Goal: Information Seeking & Learning: Find specific fact

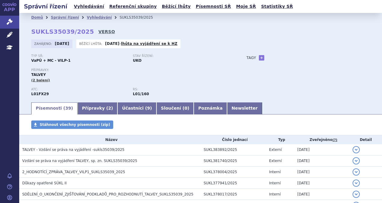
click at [99, 33] on link "VERSO" at bounding box center [107, 32] width 17 height 6
drag, startPoint x: 75, startPoint y: 33, endPoint x: 33, endPoint y: 34, distance: 42.1
click at [33, 34] on strong "SUKLS35039/2025" at bounding box center [62, 31] width 63 height 7
click at [31, 34] on div "Domů Správní řízení Vyhledávání SUKLS35039/2025 SUKLS35039/2025 VERSO Zahájeno:…" at bounding box center [200, 61] width 363 height 79
drag, startPoint x: 31, startPoint y: 32, endPoint x: 83, endPoint y: 33, distance: 52.6
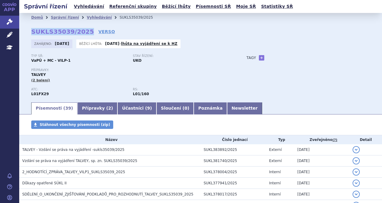
click at [83, 33] on div "Domů Správní řízení Vyhledávání SUKLS35039/2025 SUKLS35039/2025 VERSO Zahájeno:…" at bounding box center [200, 61] width 363 height 79
copy strong "SUKLS35039/2025"
click at [84, 7] on link "Vyhledávání" at bounding box center [89, 6] width 34 height 8
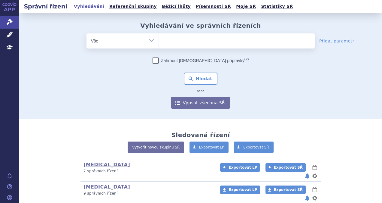
click at [135, 60] on div "Zahrnout [DEMOGRAPHIC_DATA] přípravky (?)" at bounding box center [201, 60] width 228 height 6
click at [170, 43] on ul at bounding box center [237, 39] width 156 height 13
click at [159, 43] on select at bounding box center [159, 40] width 0 height 15
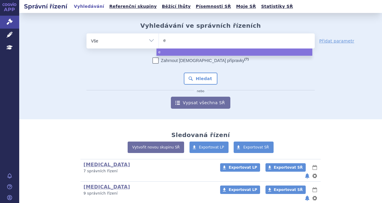
type input "el"
type input "elre"
type input "elrex"
type input "elrexfio"
select select "elrexfio"
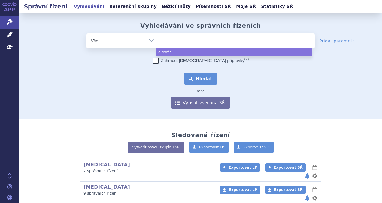
click at [199, 82] on button "Hledat" at bounding box center [201, 78] width 34 height 12
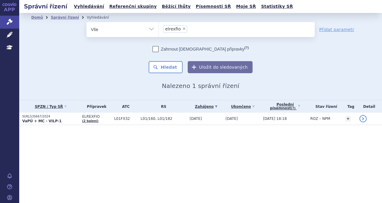
click at [182, 29] on span "×" at bounding box center [184, 29] width 4 height 4
click at [159, 29] on select "elrexfio" at bounding box center [159, 29] width 0 height 15
select select
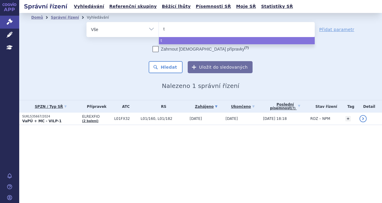
type input "te"
type input "tec"
type input "tecva"
type input "tecvai"
type input "tecvay"
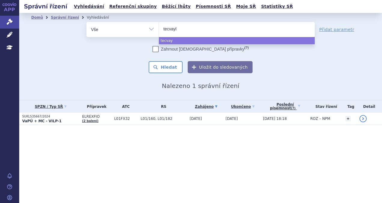
type input "tecvayli"
select select "tecvayli"
click at [174, 68] on button "Hledat" at bounding box center [166, 67] width 34 height 12
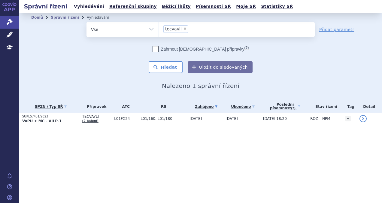
click at [80, 6] on link "Vyhledávání" at bounding box center [89, 6] width 34 height 8
click at [183, 28] on span "×" at bounding box center [185, 29] width 4 height 4
click at [159, 28] on select "tecvayli" at bounding box center [159, 29] width 0 height 15
select select
click at [180, 32] on ul at bounding box center [237, 28] width 156 height 13
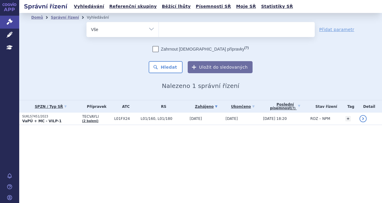
click at [159, 32] on select "tecvayli" at bounding box center [159, 29] width 0 height 15
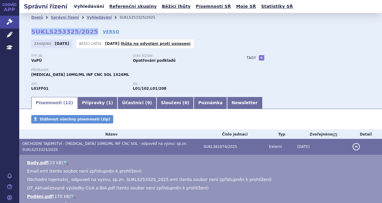
click at [83, 8] on link "Vyhledávání" at bounding box center [89, 6] width 34 height 8
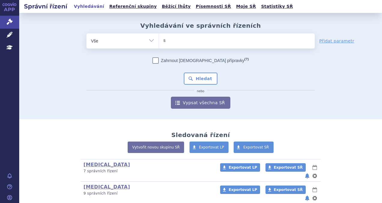
type input "sa"
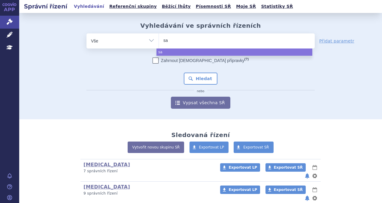
type input "sar"
type input "sarcl"
type input "[MEDICAL_DATA]"
select select "[MEDICAL_DATA]"
click at [192, 78] on button "Hledat" at bounding box center [201, 78] width 34 height 12
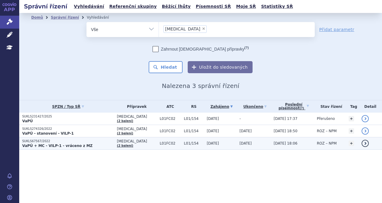
click at [92, 143] on p "VaPÚ + MC - VILP-1 - vráceno z MZ" at bounding box center [68, 145] width 92 height 5
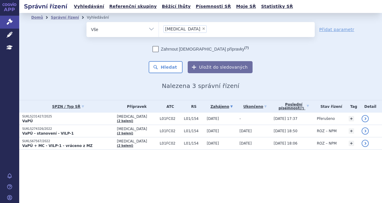
click at [202, 29] on span "×" at bounding box center [204, 29] width 4 height 4
click at [159, 29] on select "sarclisa" at bounding box center [159, 29] width 0 height 15
select select
click at [193, 29] on ul at bounding box center [237, 28] width 156 height 13
click at [159, 29] on select "sarclisa" at bounding box center [159, 29] width 0 height 15
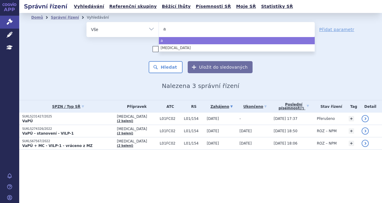
type input "av"
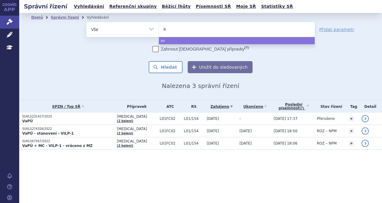
type input "ab"
type input "abe"
type input "abec"
type input "abecma"
select select "abecma"
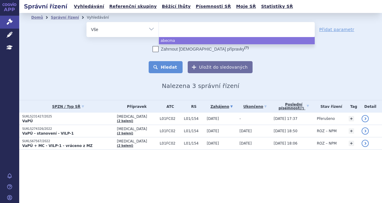
click at [162, 71] on button "Hledat" at bounding box center [166, 67] width 34 height 12
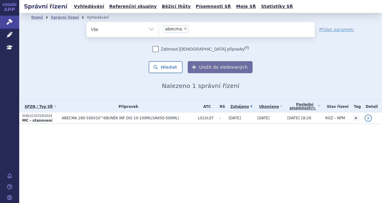
click at [185, 27] on span "×" at bounding box center [186, 29] width 4 height 4
click at [159, 27] on select "abecma" at bounding box center [159, 29] width 0 height 15
select select
type input "em"
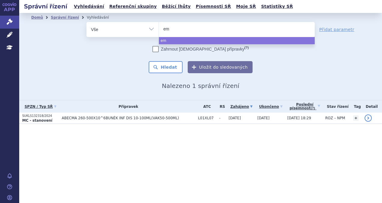
type input "emp"
type input "empl"
type input "emplic"
type input "emplici"
type input "empliciti"
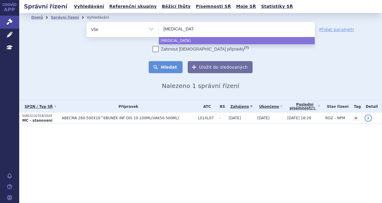
select select "empliciti"
click at [170, 68] on button "Hledat" at bounding box center [166, 67] width 34 height 12
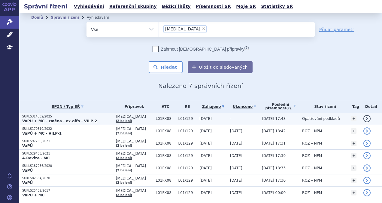
click at [99, 118] on p "VaPÚ + MC - změna - ex-offo - VILP-2" at bounding box center [67, 120] width 91 height 5
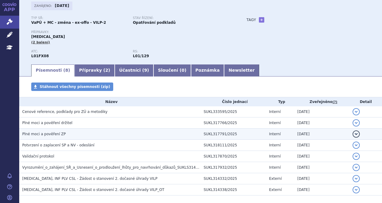
scroll to position [6, 0]
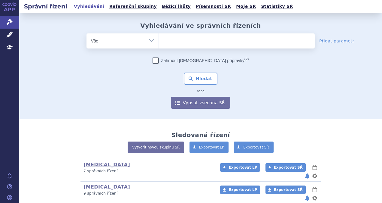
click at [184, 43] on ul at bounding box center [237, 39] width 156 height 13
click at [159, 43] on select at bounding box center [159, 40] width 0 height 15
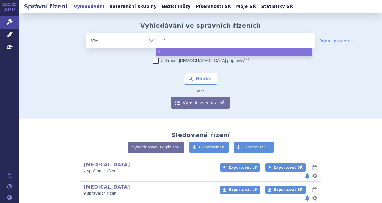
type input "ne"
type input "nex"
type input "nexpo"
type input "nexpovi"
type input "nexpovio"
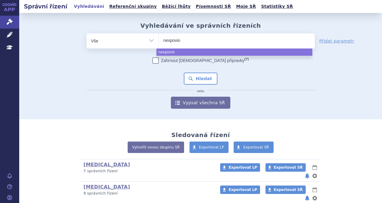
select select "nexpovio"
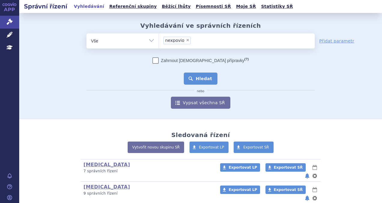
click at [198, 77] on button "Hledat" at bounding box center [201, 78] width 34 height 12
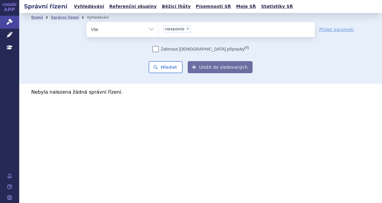
click at [186, 27] on span "×" at bounding box center [188, 29] width 4 height 4
click at [159, 27] on select "nexpovio" at bounding box center [159, 29] width 0 height 15
select select
click at [184, 28] on ul at bounding box center [237, 28] width 156 height 13
click at [159, 28] on select "nexpovio" at bounding box center [159, 29] width 0 height 15
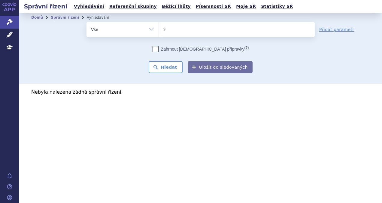
type input "sa"
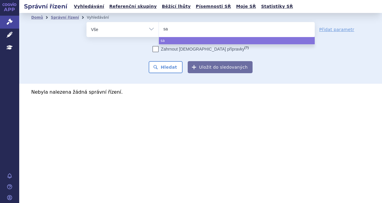
type input "sar"
type input "sarc"
type input "sarcli"
type input "sarclisa"
select select "sarclisa"
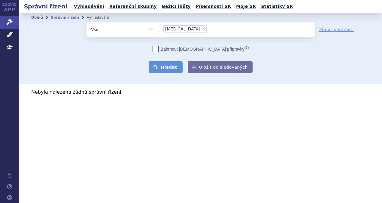
click at [173, 63] on button "Hledat" at bounding box center [166, 67] width 34 height 12
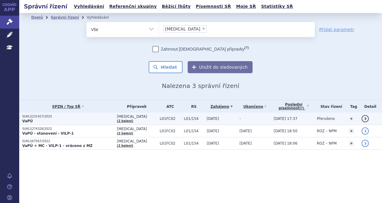
click at [84, 120] on p "VaPÚ" at bounding box center [68, 120] width 92 height 5
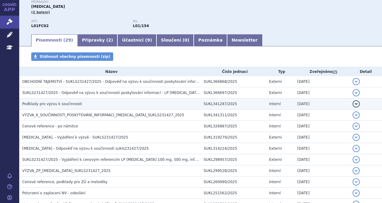
scroll to position [90, 0]
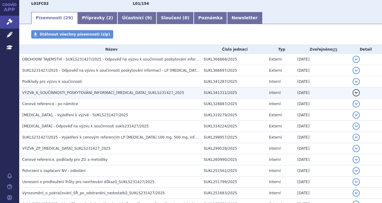
click at [84, 94] on span "VÝZVA_K_SOUČINNOSTI_POSKYTOVÁNÍ_INFORMACÍ_[MEDICAL_DATA]_SUKLS231427_2025" at bounding box center [103, 92] width 162 height 4
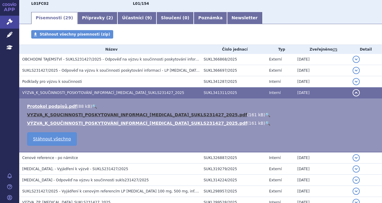
click at [140, 113] on link "VYZVA_K_SOUCINNOSTI_POSKYTOVANI_INFORMACI_[MEDICAL_DATA]_SUKLS231427_2025.pdf" at bounding box center [137, 114] width 220 height 5
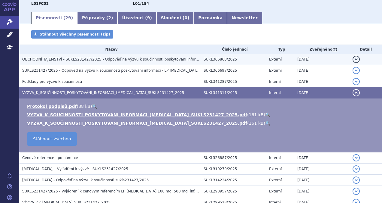
click at [156, 60] on span "OBCHODNÍ TAJEMSTVÍ - SUKLS231427/2025 - Odpověď na výzvu k součinnosti poskytov…" at bounding box center [153, 59] width 263 height 4
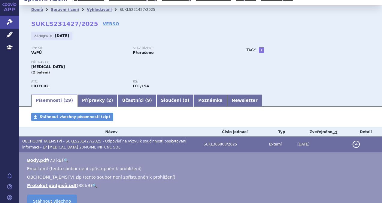
scroll to position [0, 0]
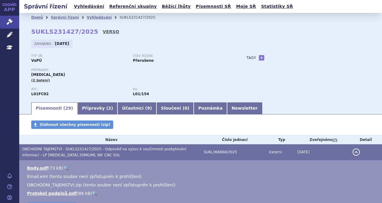
click at [103, 33] on link "VERSO" at bounding box center [111, 32] width 17 height 6
drag, startPoint x: 87, startPoint y: 32, endPoint x: 26, endPoint y: 32, distance: 60.4
click at [26, 32] on div "Domů Správní řízení Vyhledávání SUKLS231427/2025 SUKLS231427/2025 VERSO Zahájen…" at bounding box center [200, 61] width 363 height 79
copy strong "SUKLS231427/2025"
click at [85, 6] on link "Vyhledávání" at bounding box center [89, 6] width 34 height 8
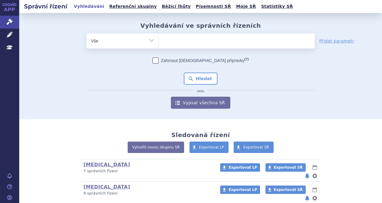
click at [167, 40] on ul at bounding box center [237, 39] width 156 height 13
click at [159, 40] on select at bounding box center [159, 40] width 0 height 15
type input "da"
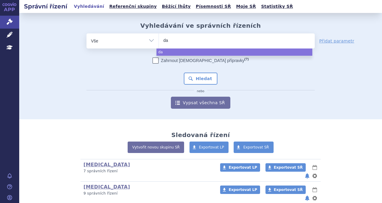
type input "dar"
type input "darza"
type input "darzale"
type input "darzalex"
select select "darzalex"
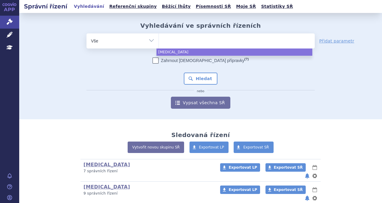
click at [201, 70] on div "Zahrnout bratrské přípravky (?) Hledat nebo Vypsat všechna SŘ" at bounding box center [201, 82] width 228 height 51
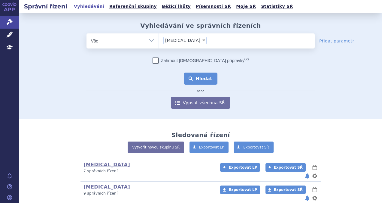
click at [202, 74] on button "Hledat" at bounding box center [201, 78] width 34 height 12
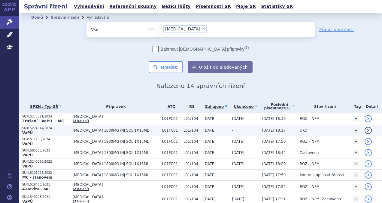
click at [66, 130] on p "VaPÚ" at bounding box center [45, 132] width 47 height 5
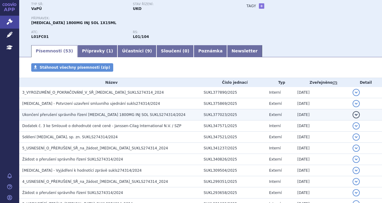
scroll to position [60, 0]
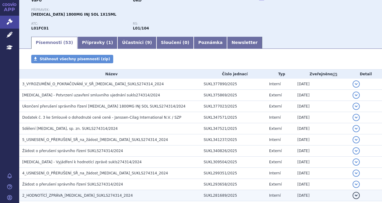
click at [78, 195] on span "2_HODNOTÍCÍ_ZPRÁVA_DARZALEX_SUKLS274314_2024" at bounding box center [77, 195] width 111 height 4
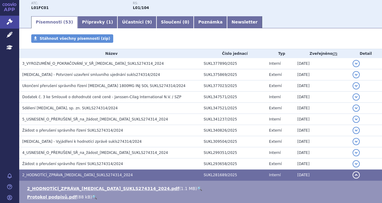
scroll to position [90, 0]
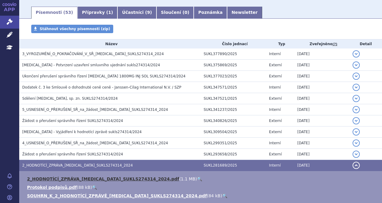
click at [98, 176] on link "2_HODNOTÍCÍ_ZPRÁVA_DARZALEX_SUKLS274314_2024.pdf" at bounding box center [103, 178] width 152 height 5
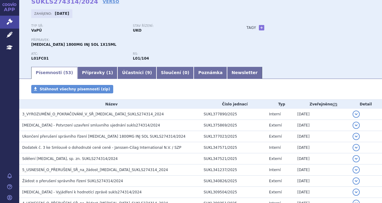
scroll to position [0, 0]
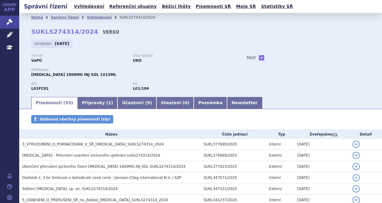
click at [103, 31] on link "VERSO" at bounding box center [111, 32] width 17 height 6
click at [87, 32] on div "Domů Správní řízení Vyhledávání SUKLS274314/2024 SUKLS274314/2024 VERSO Zahájen…" at bounding box center [200, 59] width 363 height 74
drag, startPoint x: 32, startPoint y: 29, endPoint x: 87, endPoint y: 30, distance: 54.7
click at [87, 30] on strong "SUKLS274314/2024" at bounding box center [64, 31] width 67 height 7
copy strong "SUKLS274314/2024"
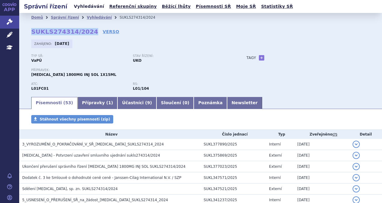
click at [89, 10] on link "Vyhledávání" at bounding box center [89, 6] width 34 height 8
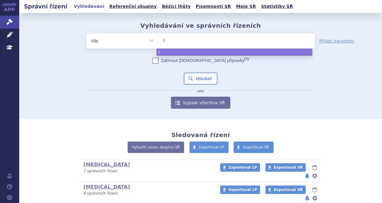
type input "ta"
type input "tal"
type input "talve"
type input "talvey"
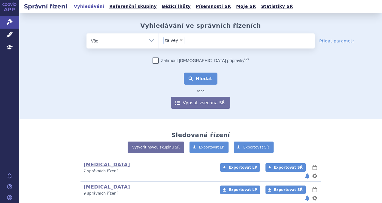
select select "talvey"
click at [203, 73] on button "Hledat" at bounding box center [201, 78] width 34 height 12
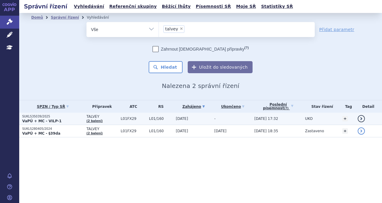
click at [77, 119] on p "VaPÚ + MC - VILP-1" at bounding box center [52, 120] width 61 height 5
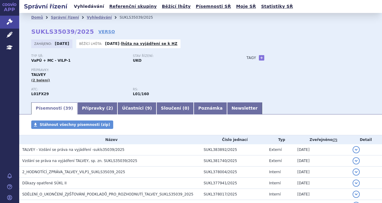
click at [81, 4] on link "Vyhledávání" at bounding box center [89, 6] width 34 height 8
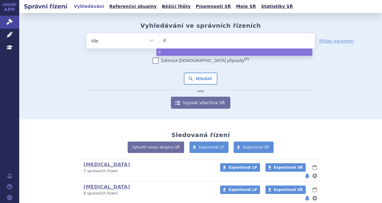
type input "da"
type input "darz"
type input "darzal"
type input "[MEDICAL_DATA]"
select select "[MEDICAL_DATA]"
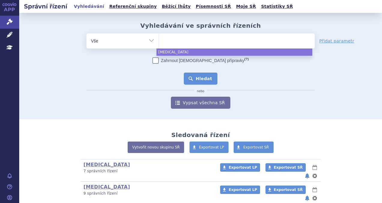
click at [193, 75] on button "Hledat" at bounding box center [201, 78] width 34 height 12
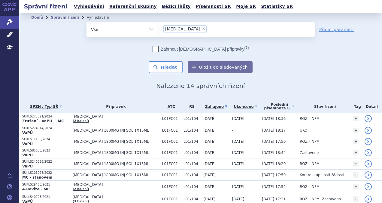
click at [112, 133] on td "[MEDICAL_DATA] 1800MG INJ SOL 1X15ML" at bounding box center [115, 130] width 90 height 11
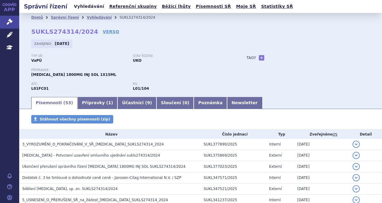
click at [84, 8] on link "Vyhledávání" at bounding box center [89, 6] width 34 height 8
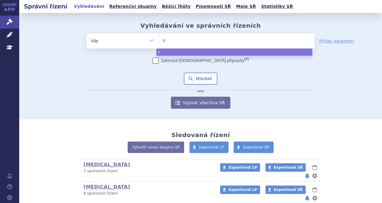
type input "ca"
type input "car"
type input "carvy"
type input "carvyk"
type input "carvykti"
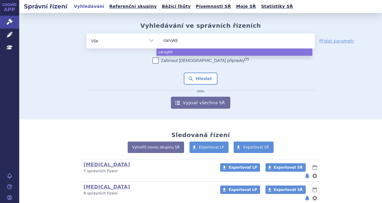
select select "carvykti"
click at [187, 72] on div "Zahrnout bratrské přípravky (?) Hledat nebo Vypsat všechna SŘ" at bounding box center [201, 82] width 228 height 51
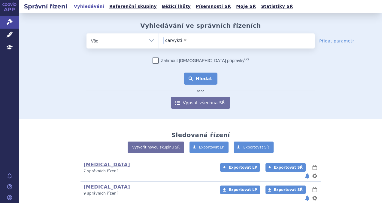
click at [192, 78] on button "Hledat" at bounding box center [201, 78] width 34 height 12
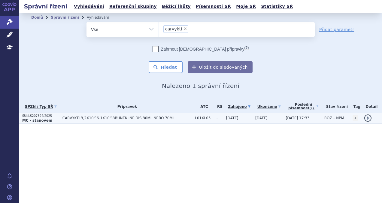
click at [101, 119] on span "CARVYKTI 3,2X10^6-1X10^8BUNĚK INF DIS 30ML NEBO 70ML" at bounding box center [128, 118] width 130 height 4
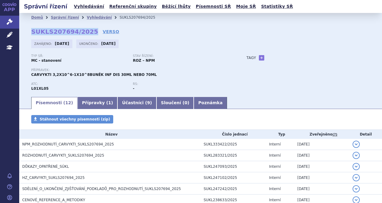
drag, startPoint x: 87, startPoint y: 32, endPoint x: 31, endPoint y: 32, distance: 55.9
click at [31, 32] on strong "SUKLS207694/2025" at bounding box center [64, 31] width 67 height 7
copy strong "SUKLS207694/2025"
click at [103, 29] on link "VERSO" at bounding box center [111, 32] width 17 height 6
click at [103, 30] on link "VERSO" at bounding box center [111, 32] width 17 height 6
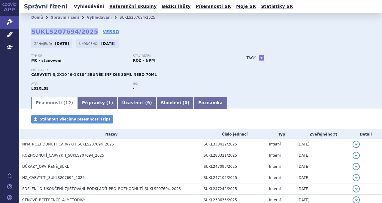
click at [81, 5] on link "Vyhledávání" at bounding box center [89, 6] width 34 height 8
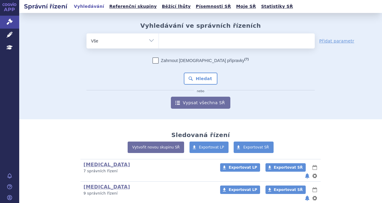
click at [168, 41] on ul at bounding box center [237, 39] width 156 height 13
click at [159, 41] on select at bounding box center [159, 40] width 0 height 15
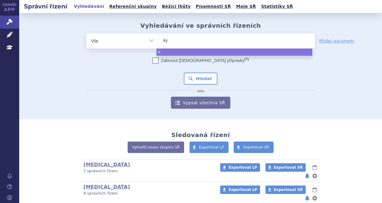
type input "kyp"
type input "kypro"
type input "kyprol"
type input "kyprols"
type input "kyprol"
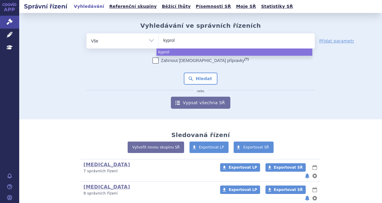
type input "kyproll"
type input "kyprol"
type input "kyprolis"
select select "kyprolis"
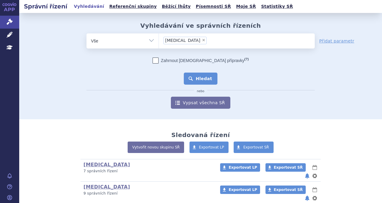
click at [193, 84] on button "Hledat" at bounding box center [201, 78] width 34 height 12
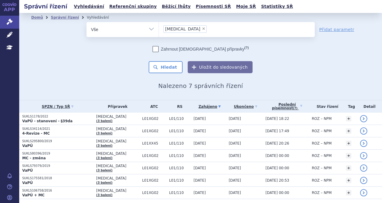
click at [202, 28] on span "×" at bounding box center [204, 29] width 4 height 4
click at [159, 28] on select "[MEDICAL_DATA]" at bounding box center [159, 29] width 0 height 15
select select
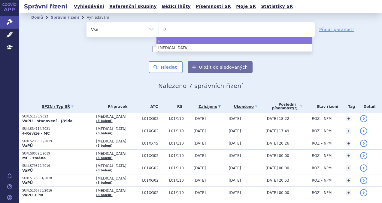
type input "po"
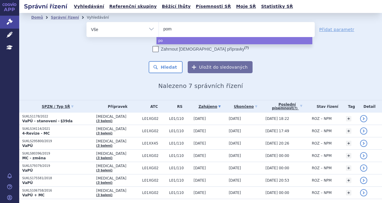
type input "poma"
type input "pomali"
type input "pomalido"
type input "pomalidomi"
type input "pomalidomid"
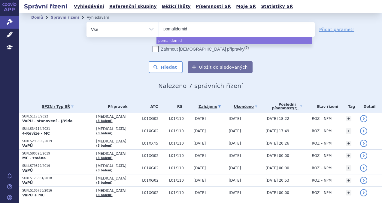
select select "pomalidomid"
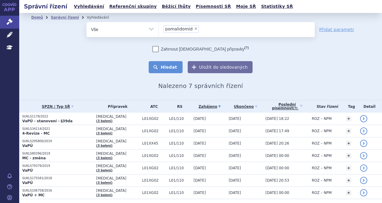
click at [162, 63] on button "Hledat" at bounding box center [166, 67] width 34 height 12
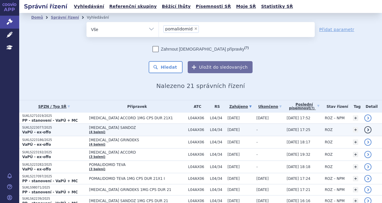
click at [62, 127] on p "SUKLS223077/2025" at bounding box center [54, 127] width 64 height 4
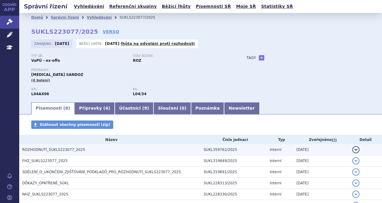
click at [70, 150] on span "ROZHODNUTÍ_SUKLS223077_2025" at bounding box center [53, 149] width 63 height 4
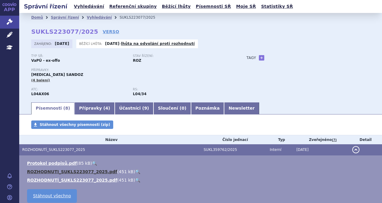
click at [60, 170] on link "ROZHODNUTI_SUKLS223077_2025.pdf" at bounding box center [72, 171] width 90 height 5
